Goal: Navigation & Orientation: Find specific page/section

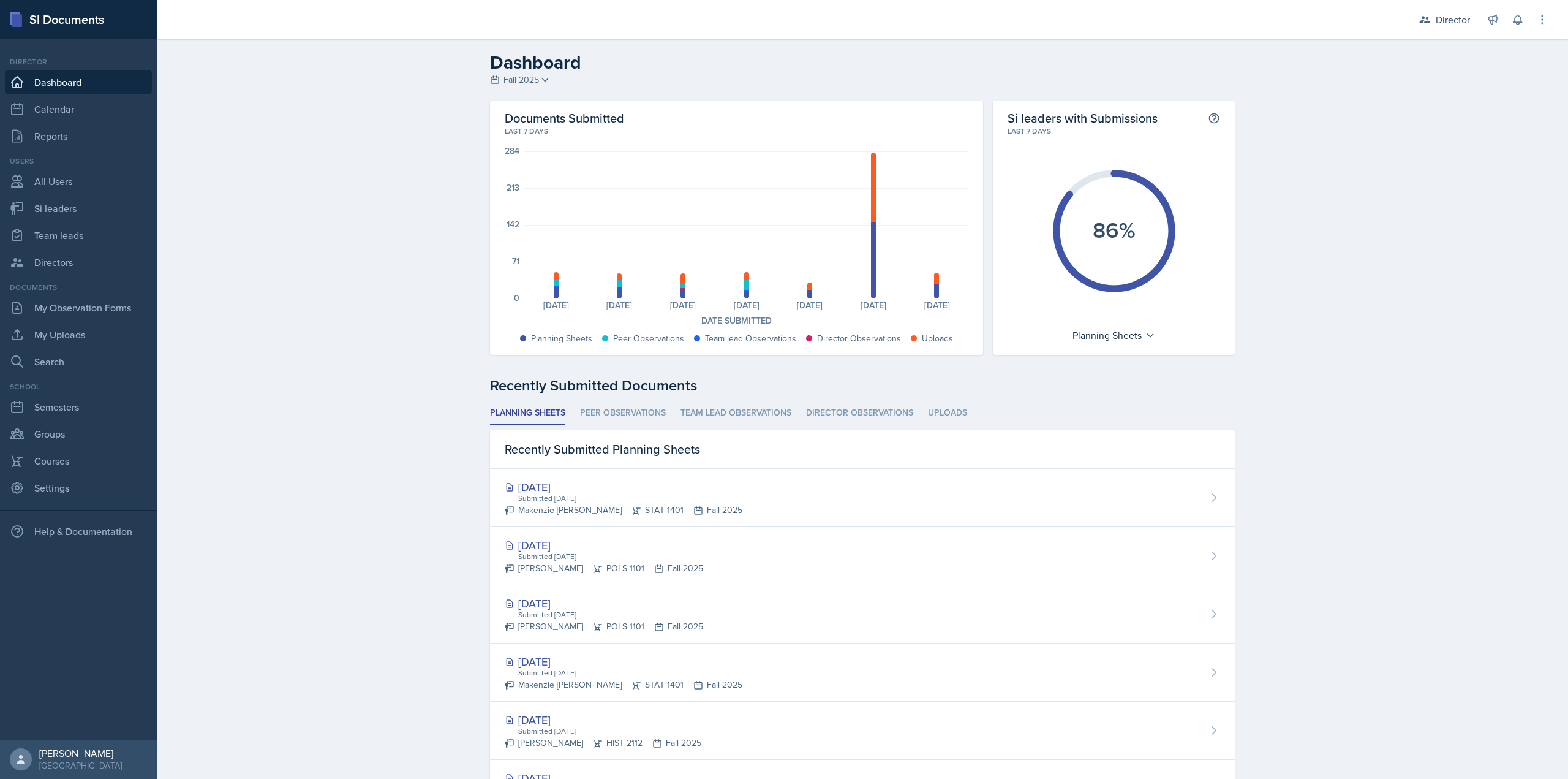
click at [629, 395] on div "Recently Submitted Documents" at bounding box center [862, 385] width 745 height 22
click at [629, 410] on li "Peer Observations" at bounding box center [623, 413] width 86 height 24
click at [715, 407] on li "Team lead Observations" at bounding box center [736, 413] width 111 height 24
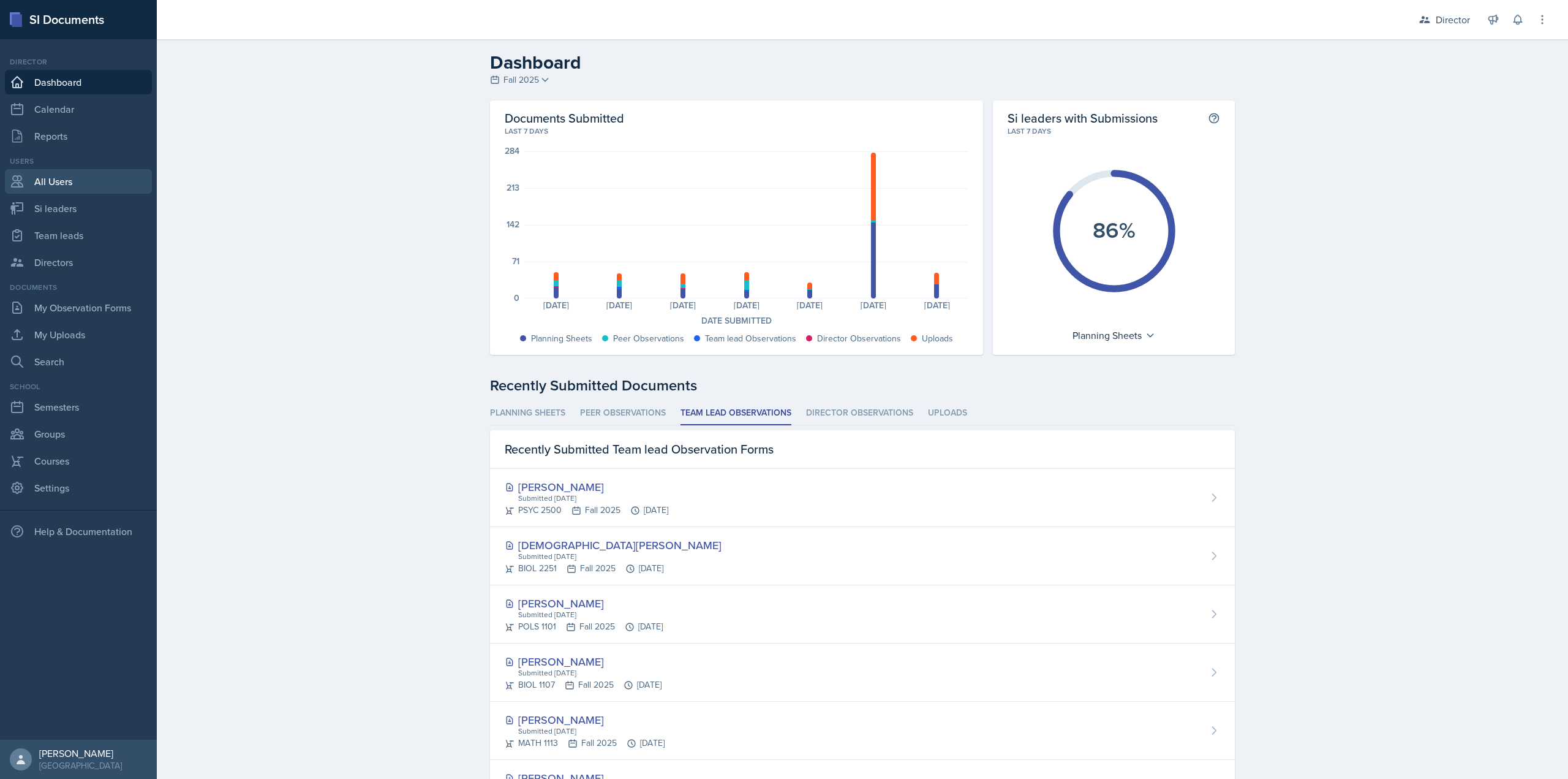
click at [72, 187] on link "All Users" at bounding box center [78, 181] width 147 height 24
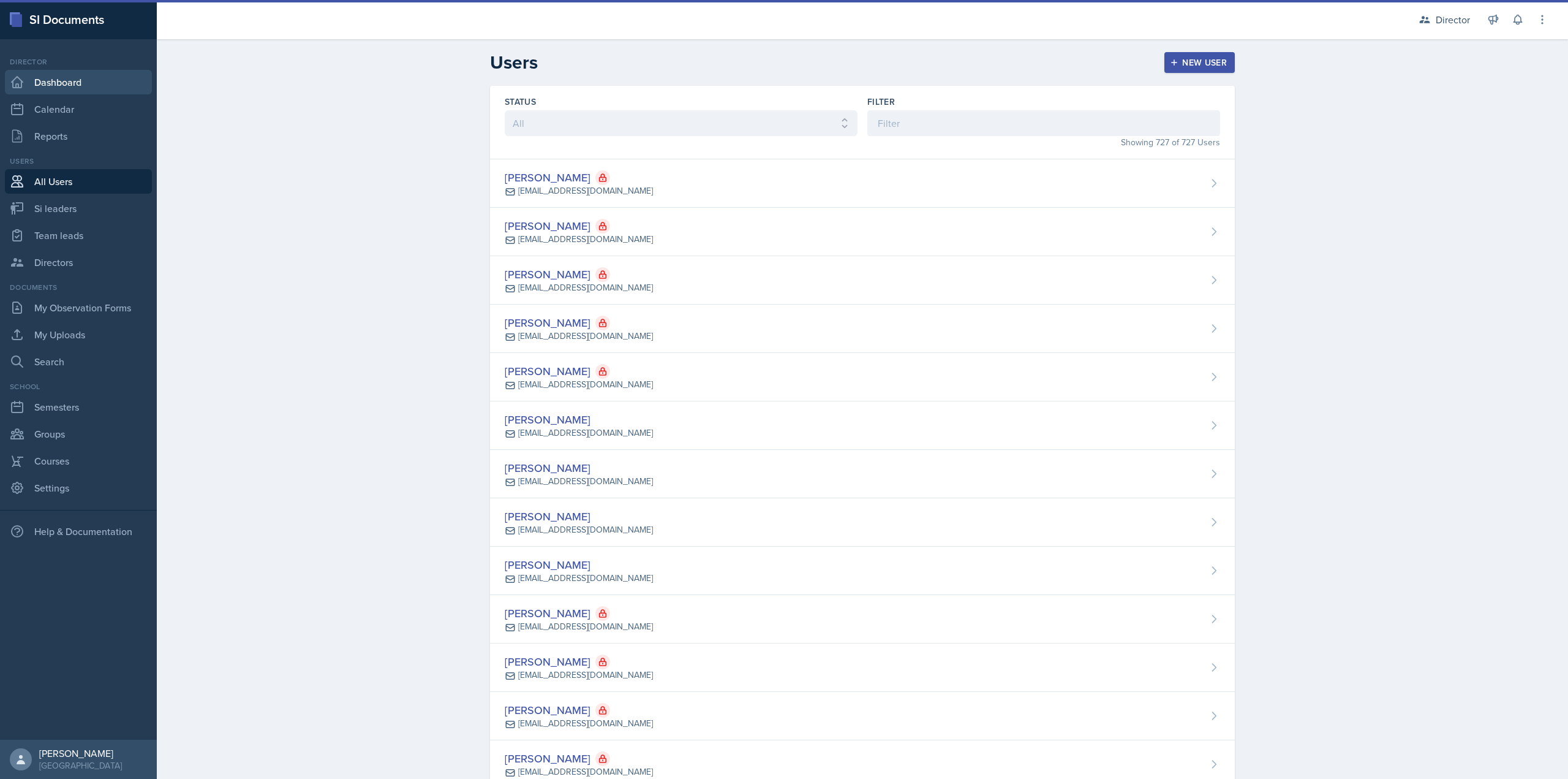
click at [78, 81] on link "Dashboard" at bounding box center [78, 82] width 147 height 24
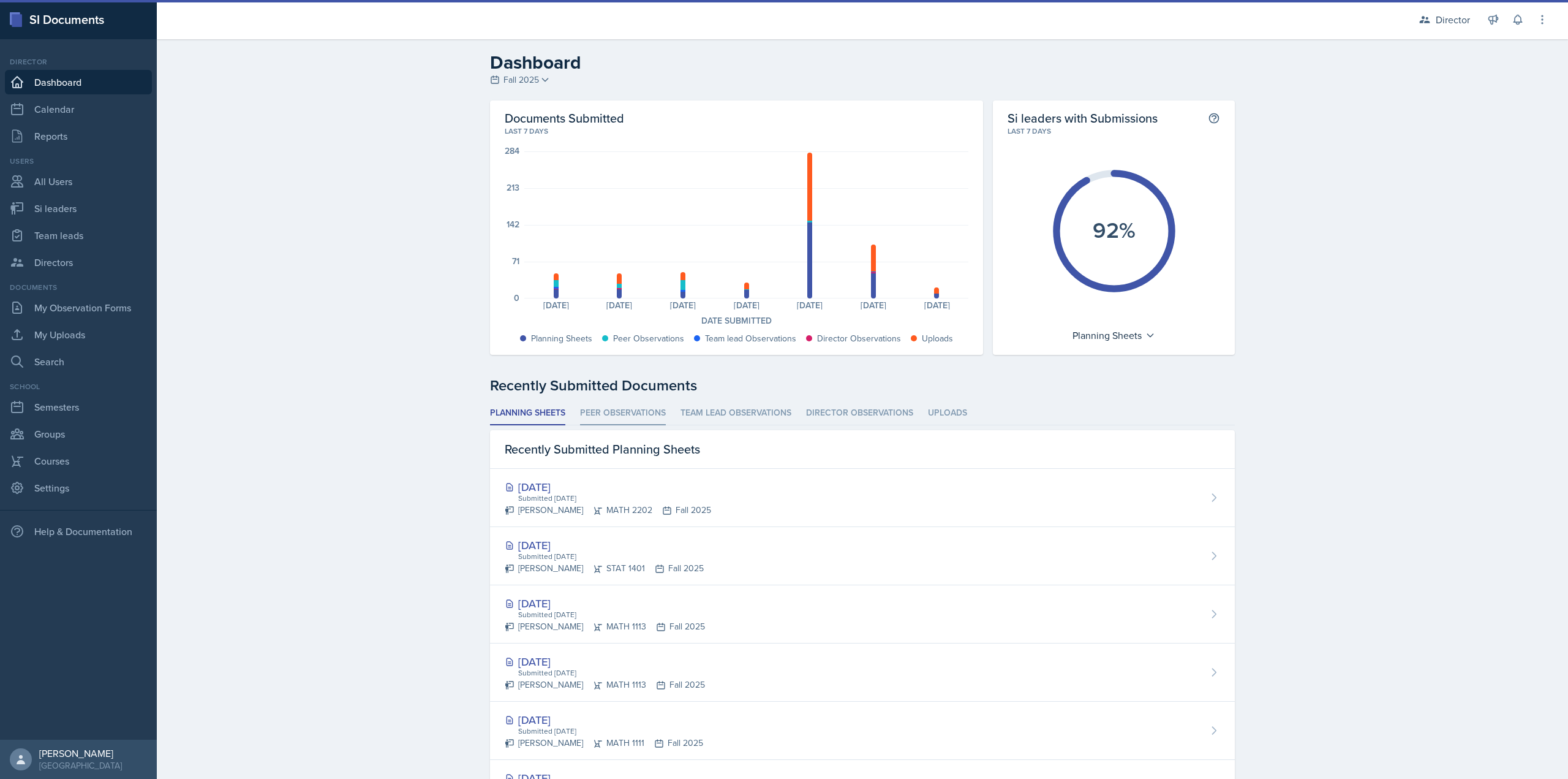
click at [637, 411] on li "Peer Observations" at bounding box center [623, 413] width 86 height 24
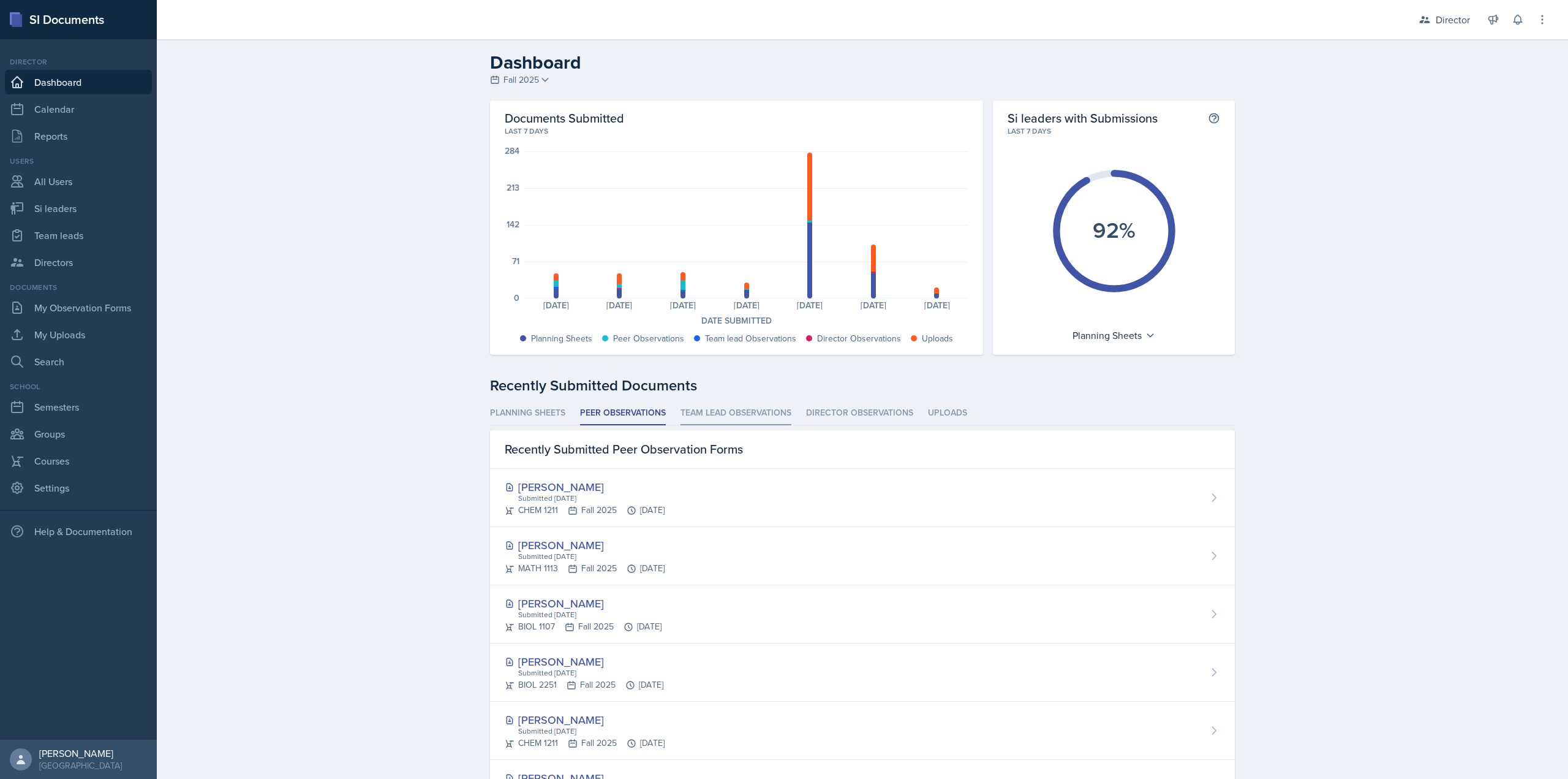
click at [709, 409] on li "Team lead Observations" at bounding box center [736, 413] width 111 height 24
